Goal: Communication & Community: Answer question/provide support

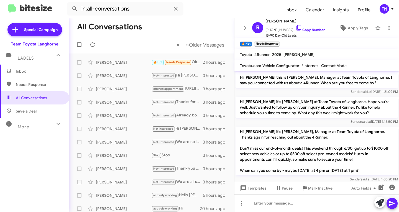
scroll to position [309, 0]
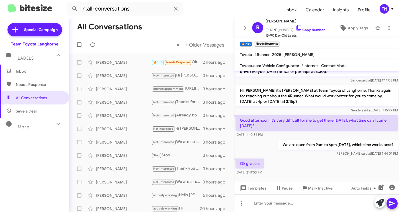
click at [32, 86] on span "Needs Response" at bounding box center [39, 85] width 47 height 6
type input "in:needs-response"
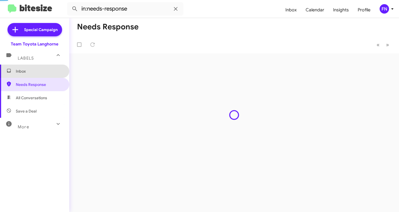
click at [34, 75] on span "Inbox" at bounding box center [34, 71] width 69 height 13
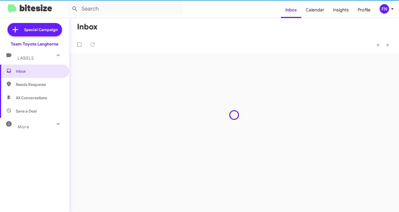
click at [37, 94] on span "All Conversations" at bounding box center [34, 97] width 69 height 13
type input "in:all-conversations"
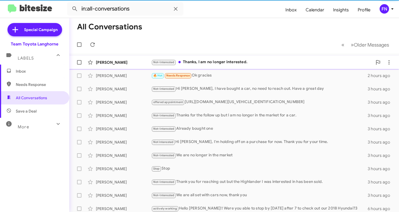
click at [115, 60] on div "[PERSON_NAME]" at bounding box center [123, 63] width 55 height 6
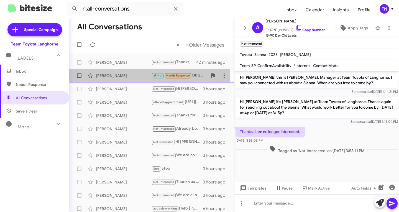
click at [119, 77] on div "[PERSON_NAME]" at bounding box center [123, 76] width 55 height 6
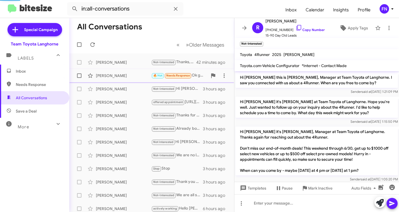
scroll to position [321, 0]
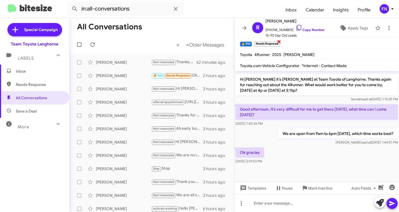
click at [279, 43] on span "×" at bounding box center [279, 41] width 4 height 7
